Goal: Communication & Community: Answer question/provide support

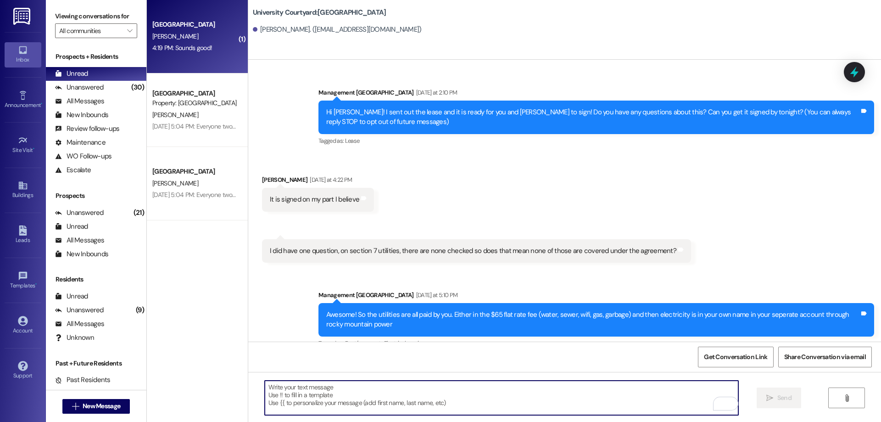
scroll to position [767, 0]
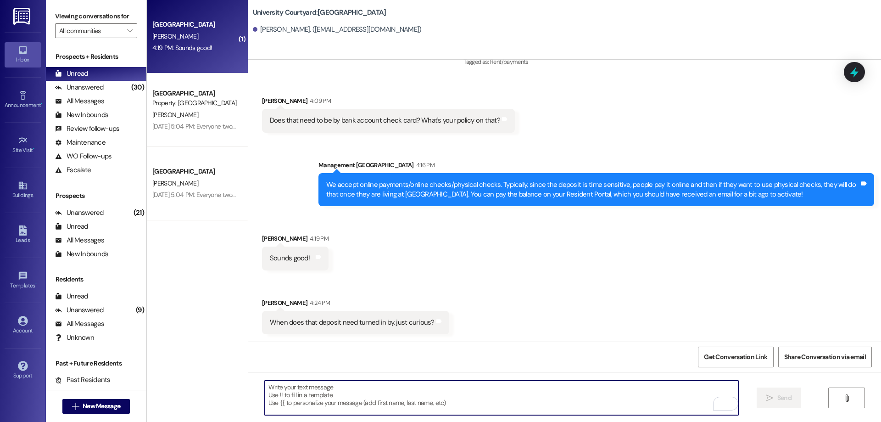
click at [426, 397] on textarea "To enrich screen reader interactions, please activate Accessibility in Grammarl…" at bounding box center [502, 398] width 474 height 34
type textarea "Within 48 hours of signing the lease!"
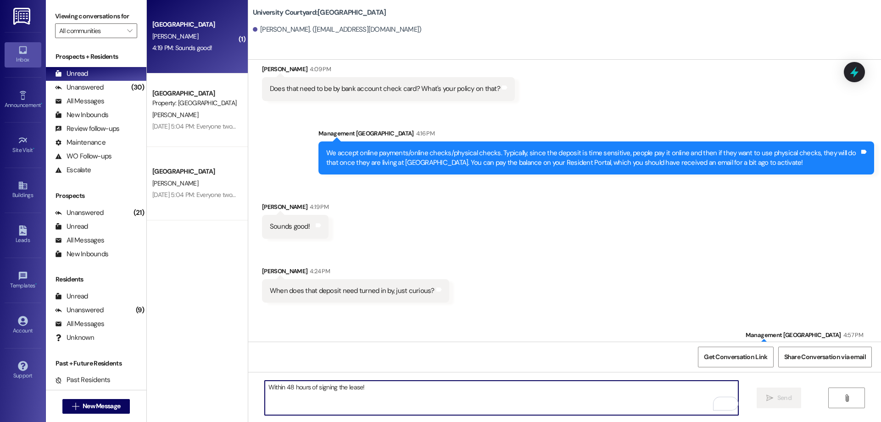
scroll to position [830, 0]
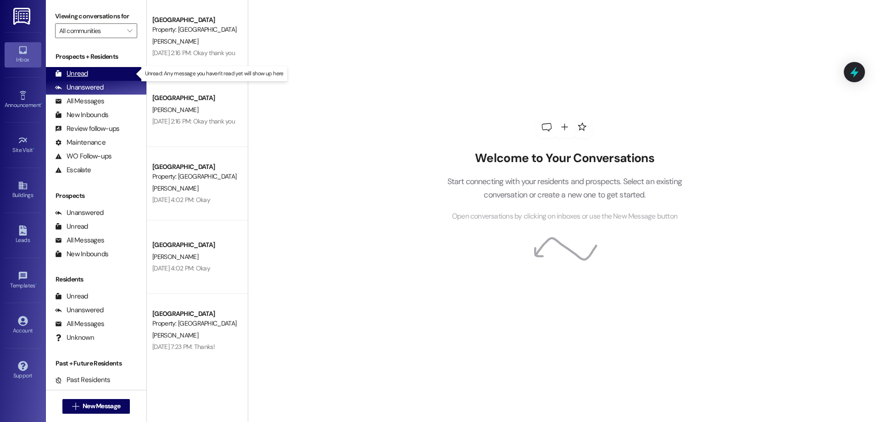
click at [104, 74] on div "Unread (0)" at bounding box center [96, 74] width 101 height 14
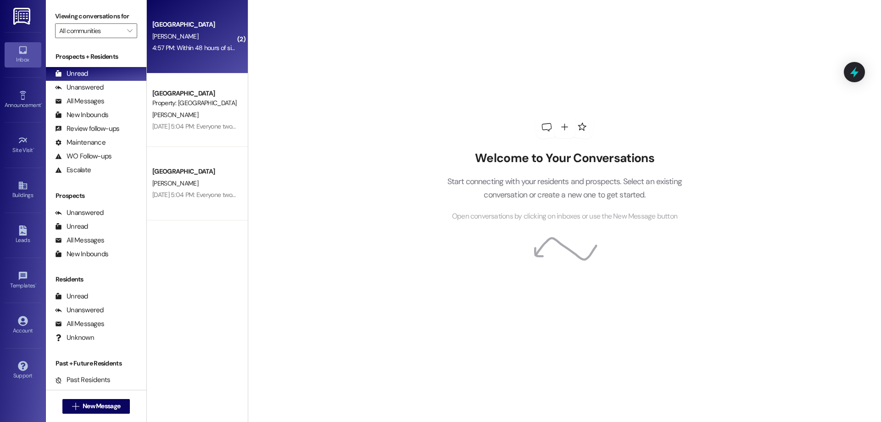
click at [185, 39] on div "[PERSON_NAME]" at bounding box center [194, 36] width 87 height 11
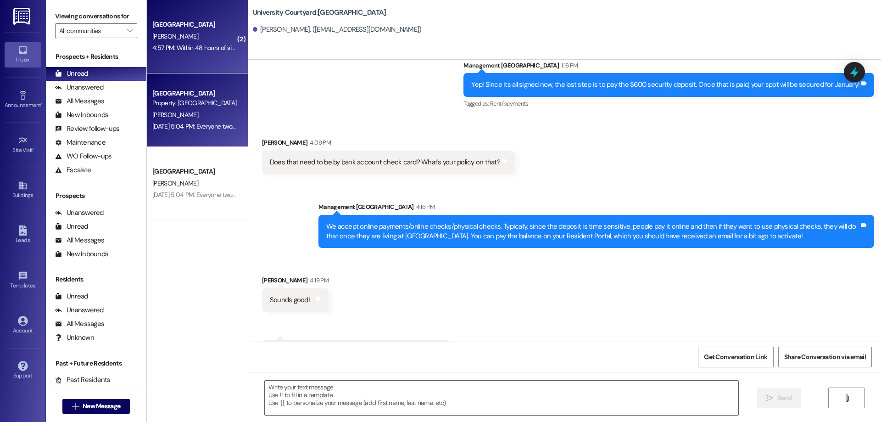
scroll to position [753, 0]
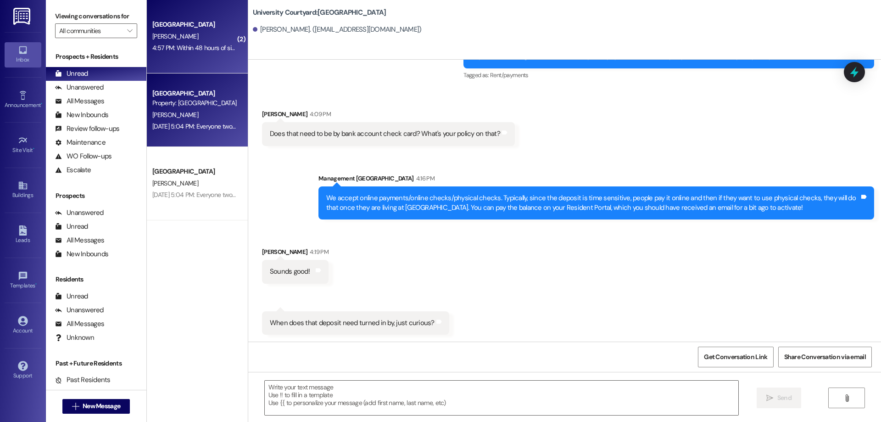
click at [181, 114] on div "[PERSON_NAME]" at bounding box center [194, 114] width 87 height 11
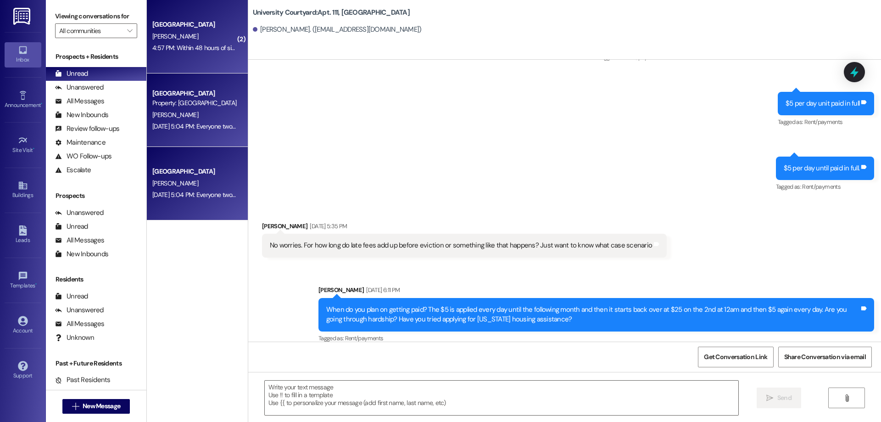
scroll to position [11188, 0]
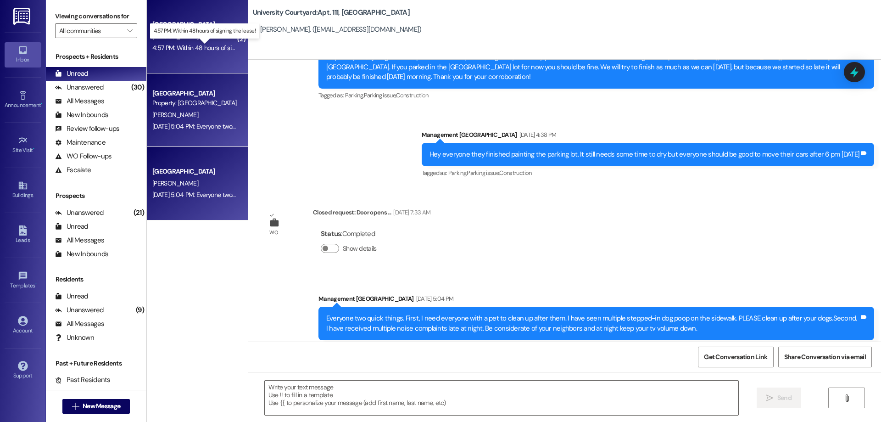
click at [188, 51] on div "4:57 PM: Within 48 hours of signing the lease! 4:57 PM: Within 48 hours of sign…" at bounding box center [212, 48] width 121 height 8
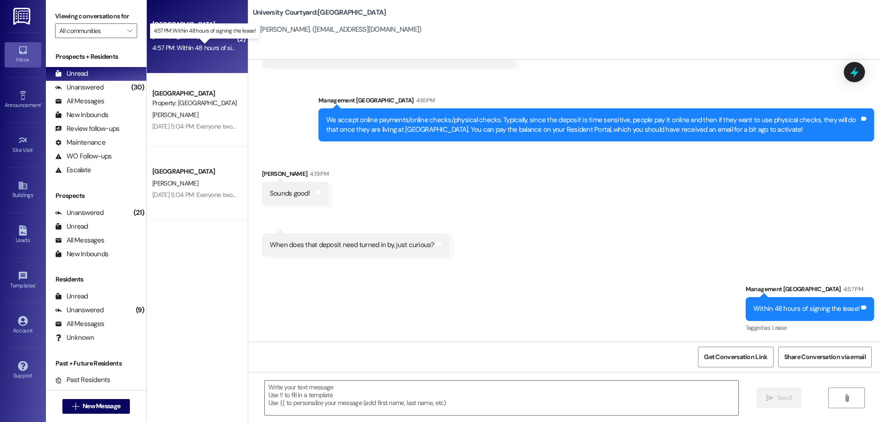
scroll to position [831, 0]
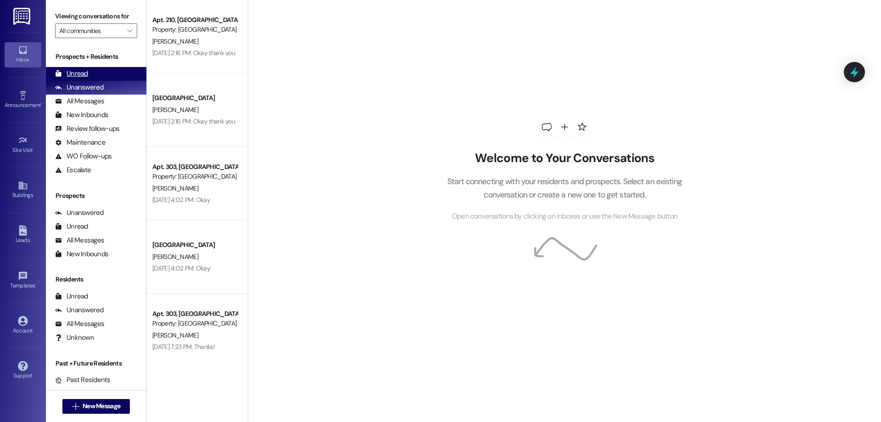
click at [109, 74] on div "Unread (0)" at bounding box center [96, 74] width 101 height 14
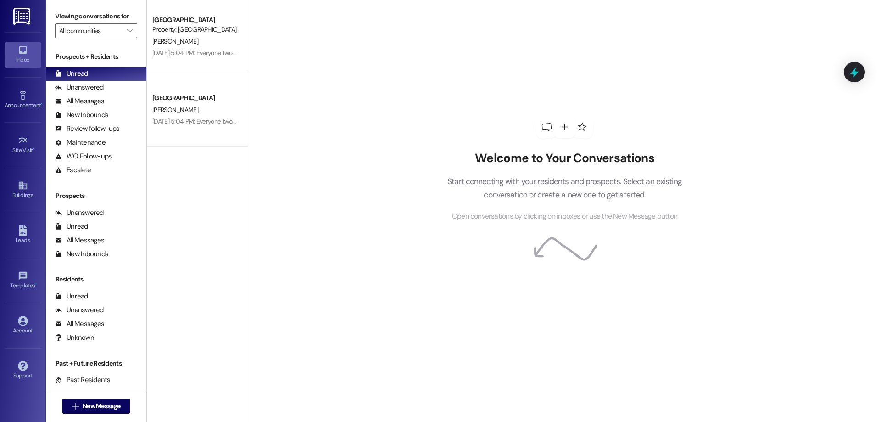
click at [680, 357] on div "Welcome to Your Conversations Start connecting with your residents and prospect…" at bounding box center [565, 211] width 634 height 422
